Goal: Navigation & Orientation: Understand site structure

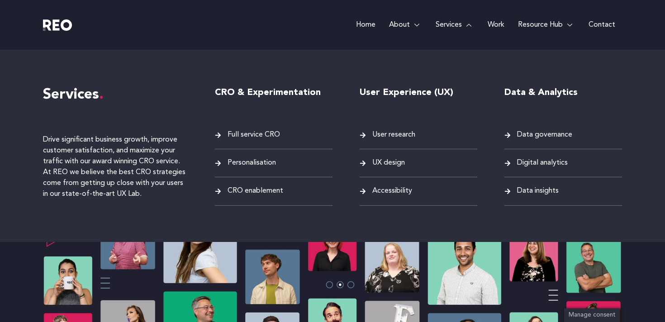
click at [451, 24] on link "Services" at bounding box center [455, 25] width 52 height 50
click at [468, 26] on icon at bounding box center [468, 25] width 5 height 5
click at [450, 26] on link "Services" at bounding box center [455, 25] width 52 height 50
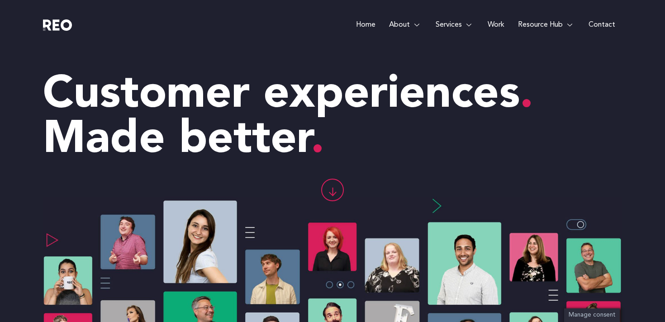
click at [366, 22] on link "Home" at bounding box center [365, 25] width 33 height 50
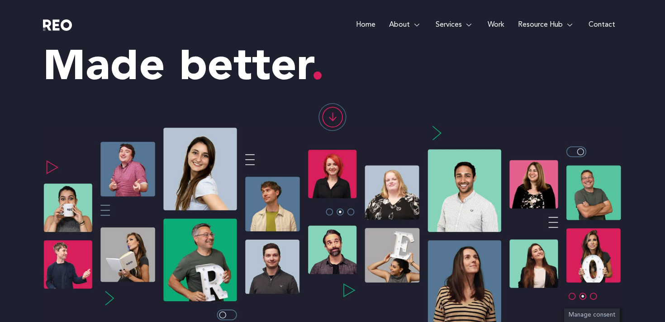
scroll to position [9, 0]
